Goal: Task Accomplishment & Management: Manage account settings

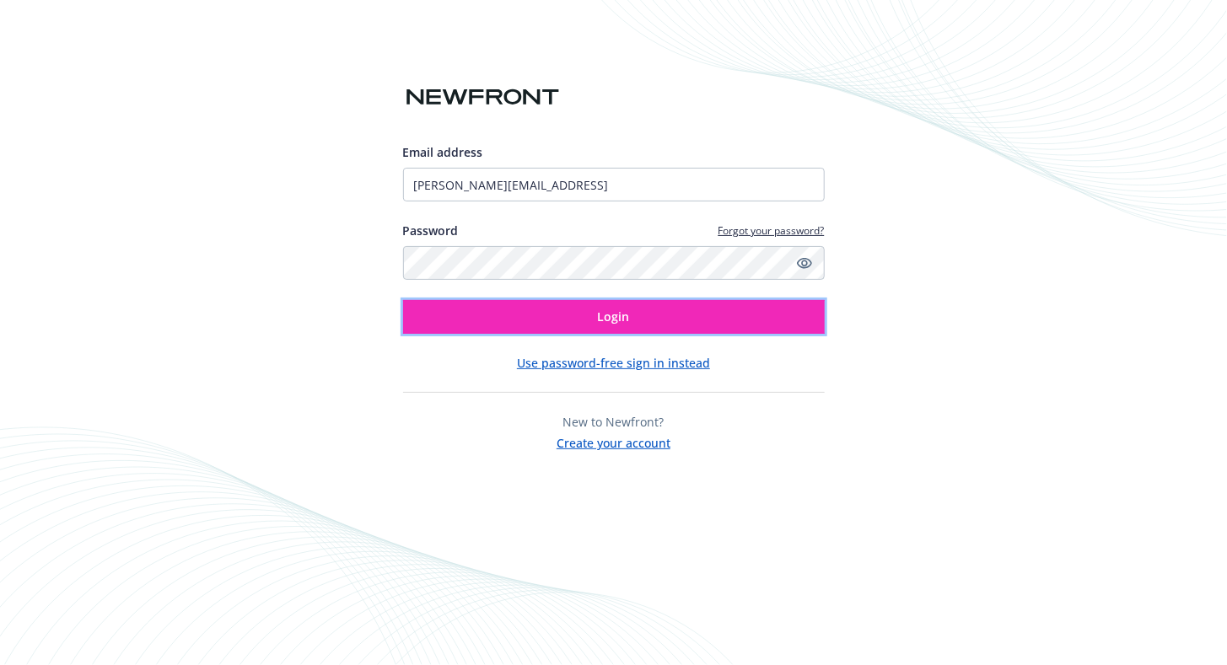
click at [513, 317] on button "Login" at bounding box center [614, 317] width 422 height 34
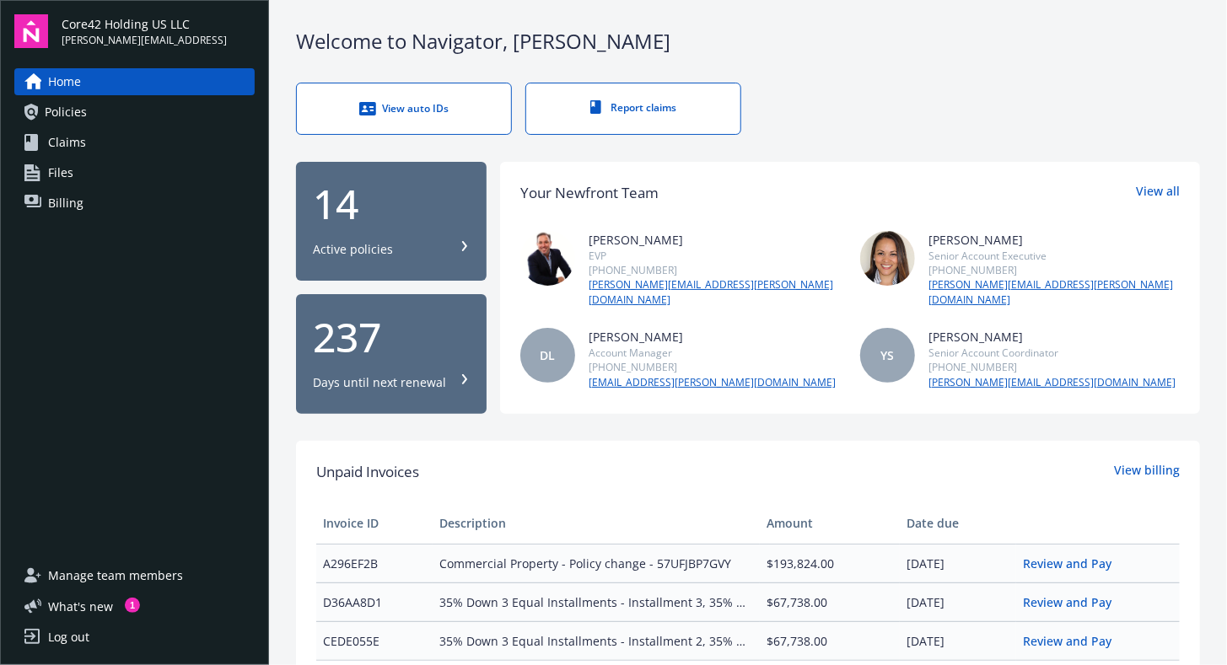
click at [64, 194] on span "Billing" at bounding box center [65, 203] width 35 height 27
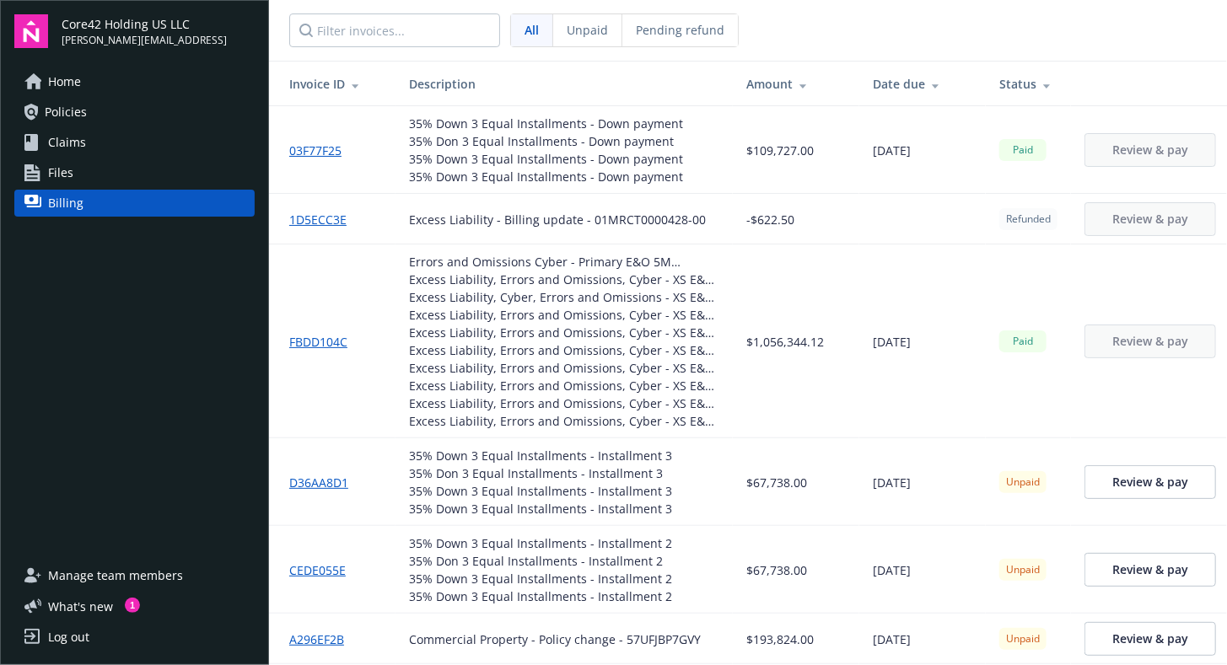
click at [315, 148] on link "03F77F25" at bounding box center [322, 151] width 66 height 18
